Goal: Task Accomplishment & Management: Manage account settings

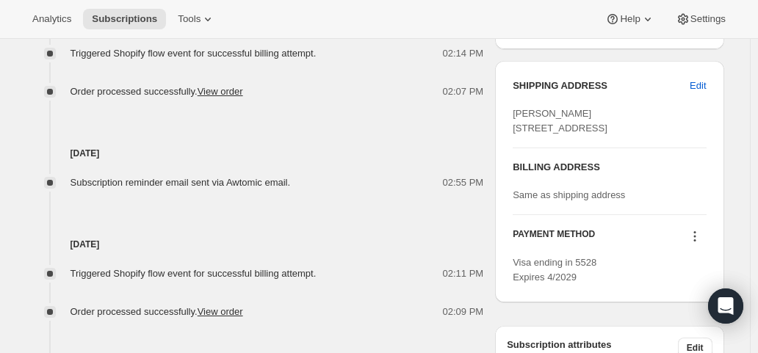
scroll to position [661, 0]
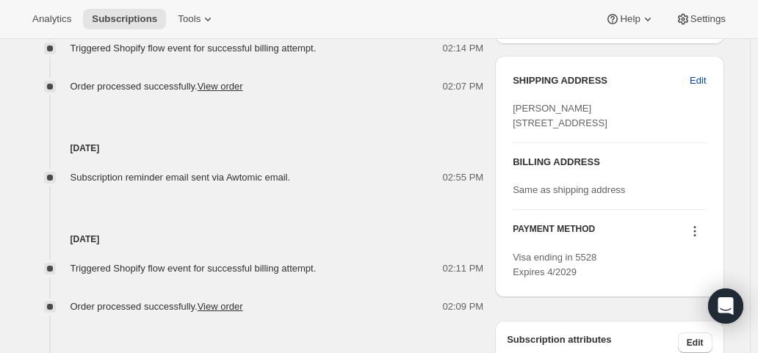
click at [704, 79] on span "Edit" at bounding box center [697, 80] width 16 height 15
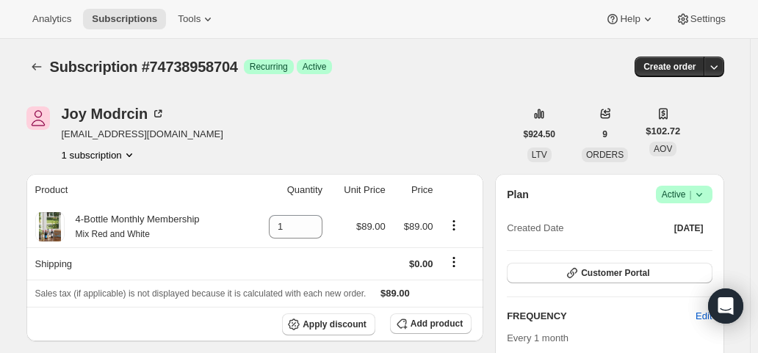
select select "KS"
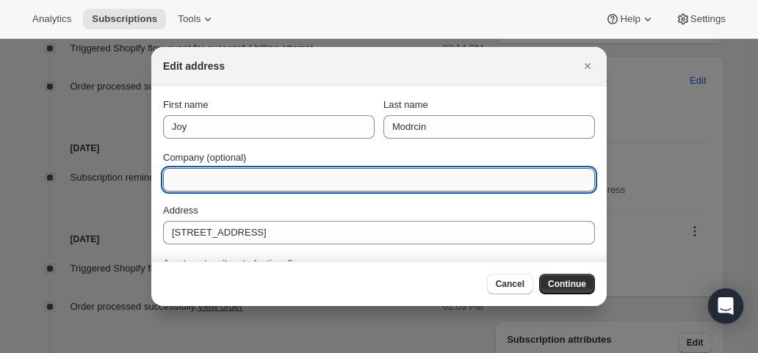
click at [311, 174] on input "Company (optional)" at bounding box center [379, 179] width 432 height 23
paste input "Tallgrass Tax and Accounting Attn: Joy Modrcin"
type input "Tallgrass Tax and Accounting Attn: Joy Modrcin"
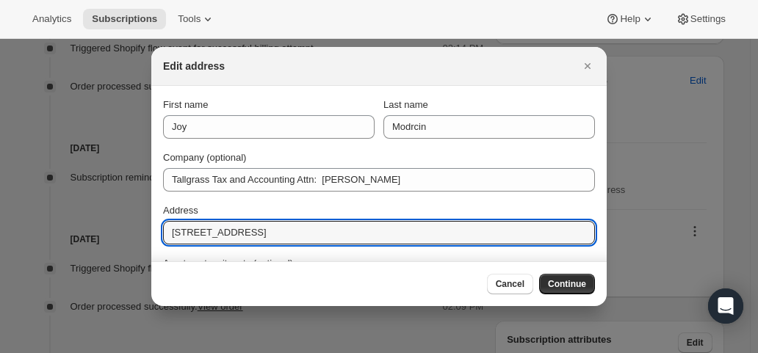
drag, startPoint x: 162, startPoint y: 234, endPoint x: 120, endPoint y: 235, distance: 41.9
paste input "411 N 4th S"
type input "411 N 4th St"
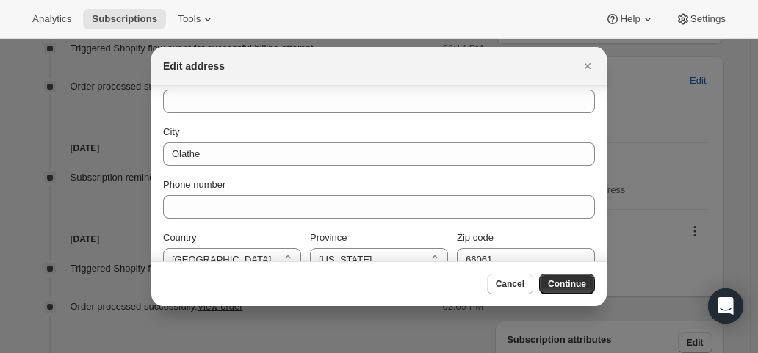
scroll to position [206, 0]
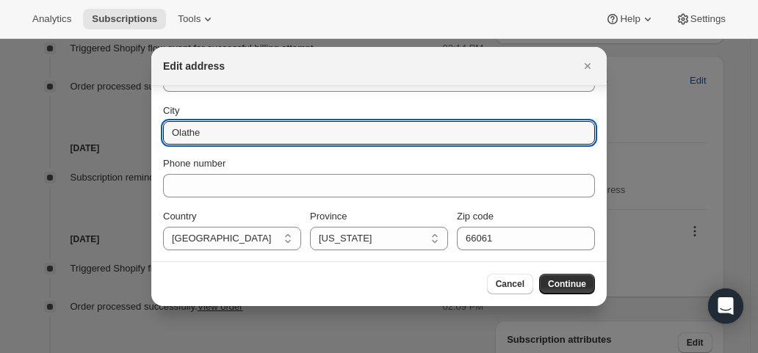
drag, startPoint x: 219, startPoint y: 134, endPoint x: 113, endPoint y: 134, distance: 105.7
paste input "Leavenworth"
type input "Leavenworth"
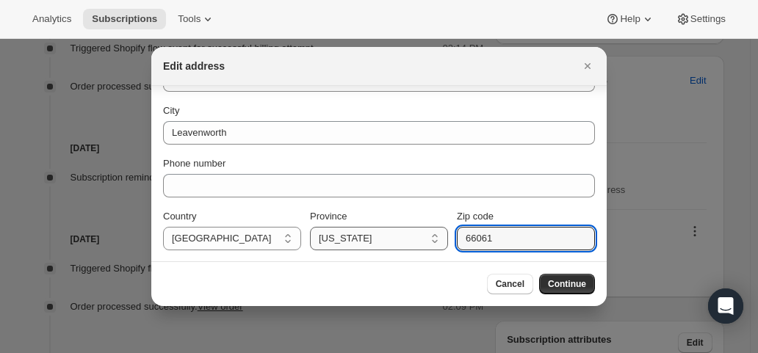
drag, startPoint x: 494, startPoint y: 232, endPoint x: 437, endPoint y: 241, distance: 57.9
click at [437, 241] on div "Country United States United States Province Alabama Alaska American Samoa Ariz…" at bounding box center [379, 229] width 432 height 41
paste input "48"
type input "66048"
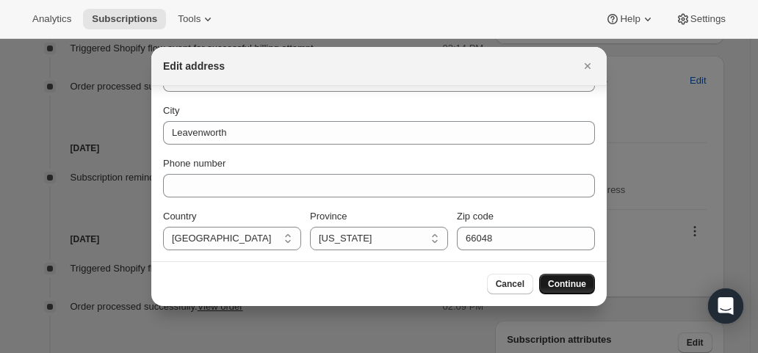
click at [571, 287] on span "Continue" at bounding box center [567, 284] width 38 height 12
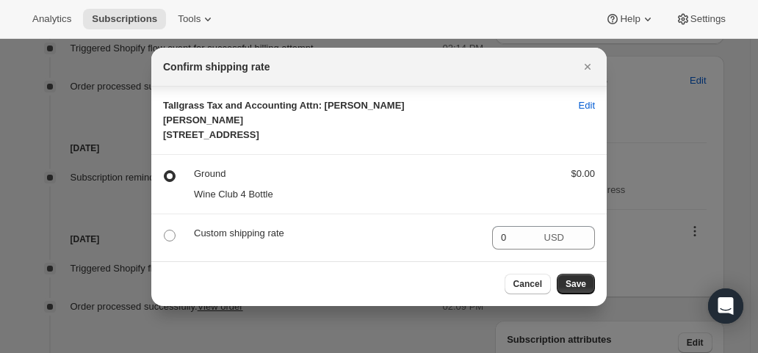
scroll to position [27, 0]
click at [572, 286] on span "Save" at bounding box center [575, 284] width 21 height 12
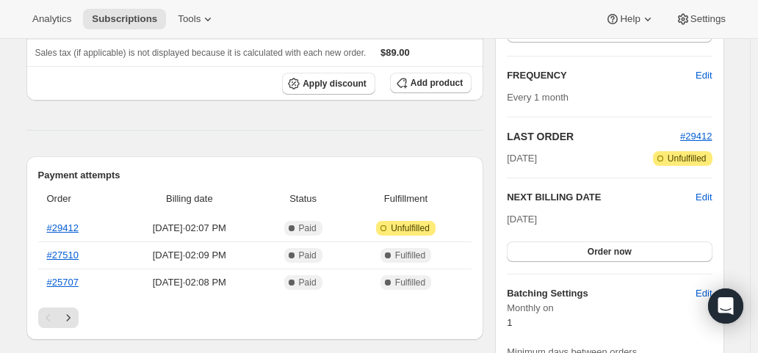
scroll to position [661, 0]
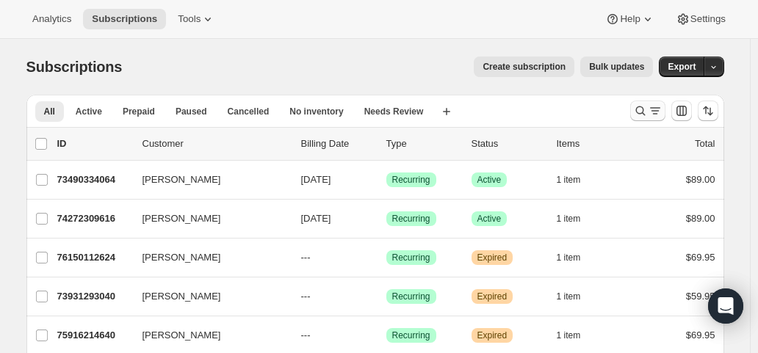
click at [640, 111] on icon "Search and filter results" at bounding box center [640, 111] width 15 height 15
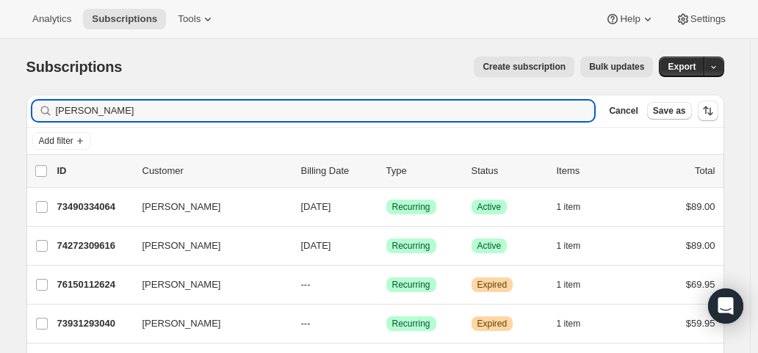
drag, startPoint x: 101, startPoint y: 119, endPoint x: 28, endPoint y: 115, distance: 72.8
click at [28, 115] on div "Filter subscribers [PERSON_NAME] Clear Cancel Save as Add filter 0 selected Upd…" at bounding box center [369, 332] width 709 height 498
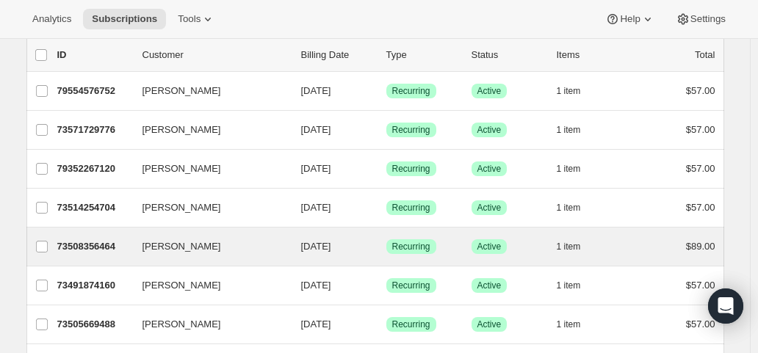
scroll to position [147, 0]
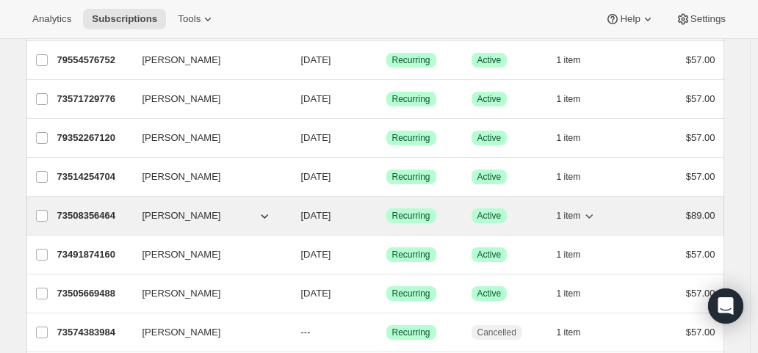
type input "[PERSON_NAME]"
click at [358, 209] on p "[DATE]" at bounding box center [337, 216] width 73 height 15
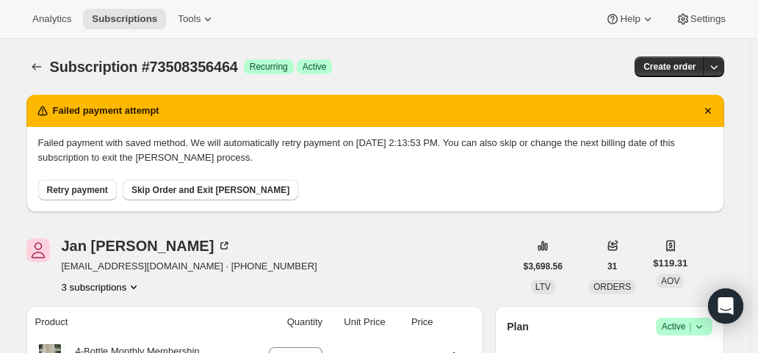
click at [84, 192] on span "Retry payment" at bounding box center [77, 190] width 61 height 12
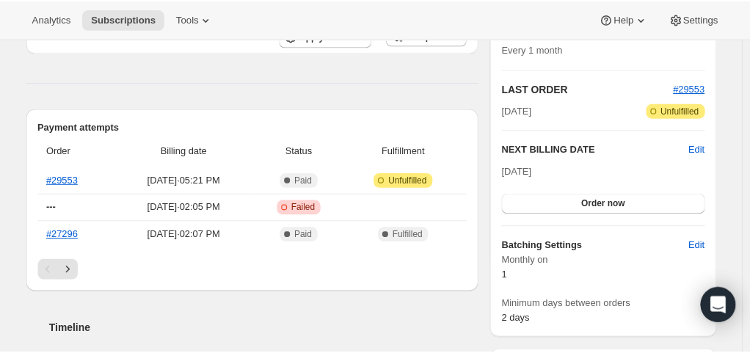
scroll to position [294, 0]
